Goal: Information Seeking & Learning: Learn about a topic

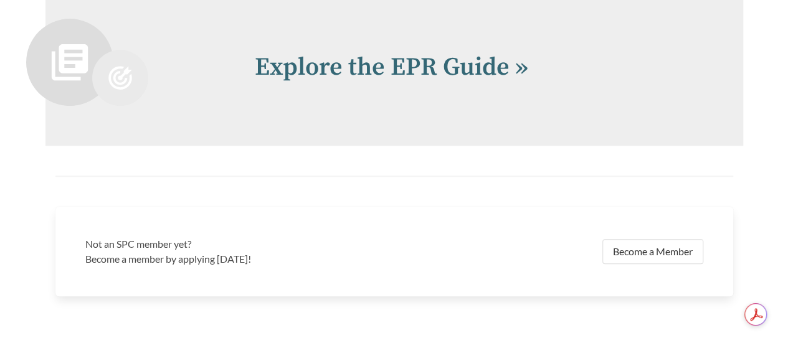
scroll to position [2616, 0]
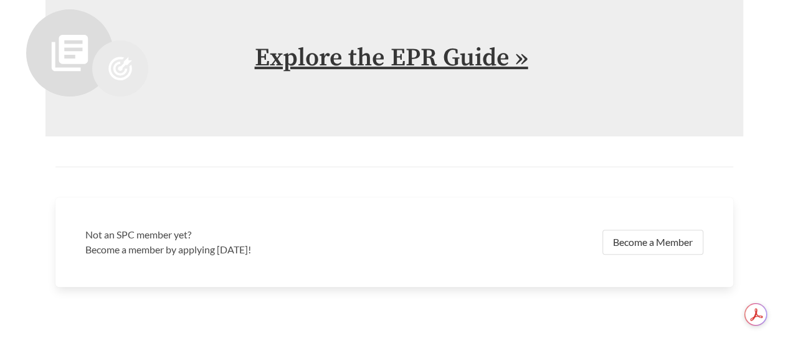
click at [394, 59] on link "Explore the EPR Guide »" at bounding box center [391, 57] width 273 height 31
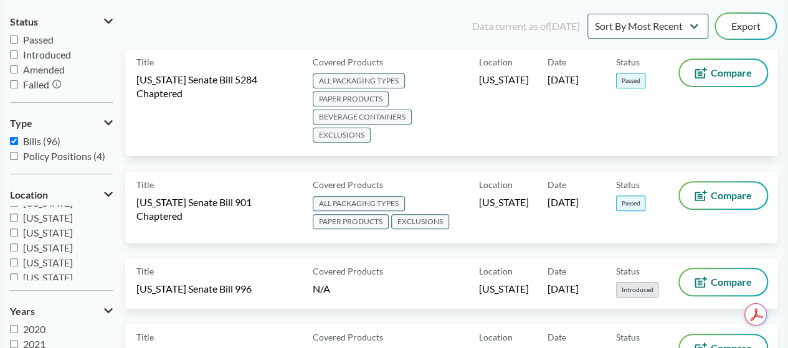
scroll to position [207, 0]
click at [35, 232] on span "[US_STATE]" at bounding box center [48, 230] width 50 height 12
click at [18, 232] on input "[US_STATE]" at bounding box center [14, 230] width 8 height 8
checkbox input "true"
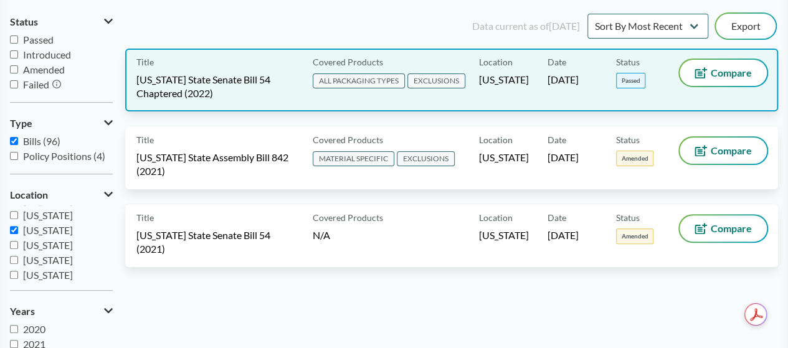
click at [252, 92] on span "[US_STATE] State Senate Bill 54 Chaptered (2022)" at bounding box center [216, 86] width 161 height 27
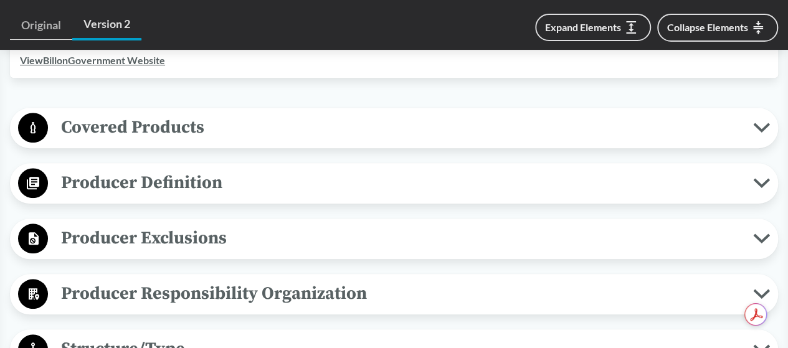
scroll to position [498, 0]
click at [244, 138] on span "Covered Products" at bounding box center [400, 127] width 705 height 28
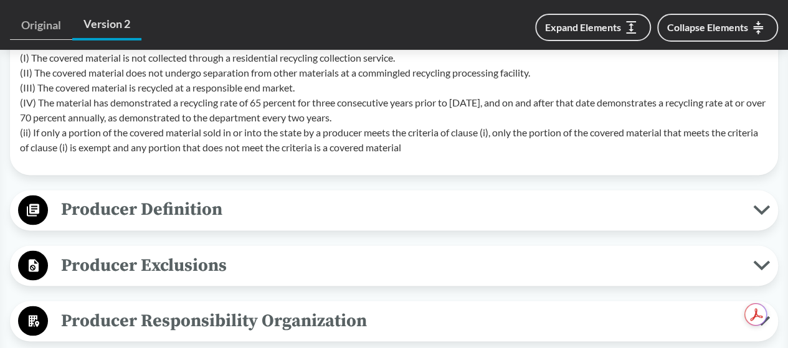
scroll to position [997, 0]
